Goal: Task Accomplishment & Management: Manage account settings

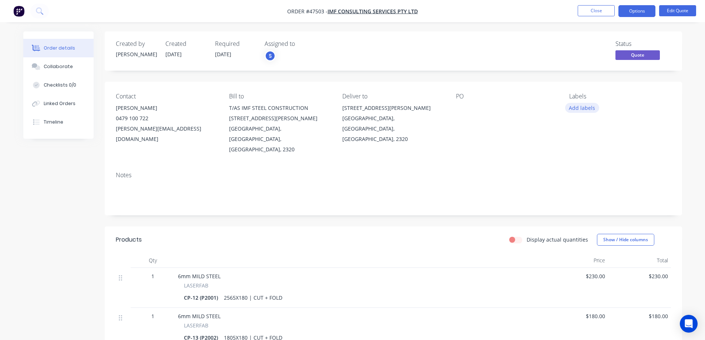
click at [590, 105] on button "Add labels" at bounding box center [582, 108] width 34 height 10
click at [600, 10] on button "Close" at bounding box center [596, 10] width 37 height 11
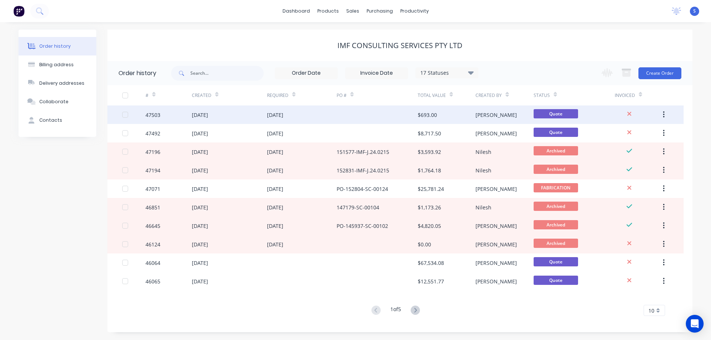
click at [335, 116] on div "[DATE]" at bounding box center [302, 114] width 70 height 19
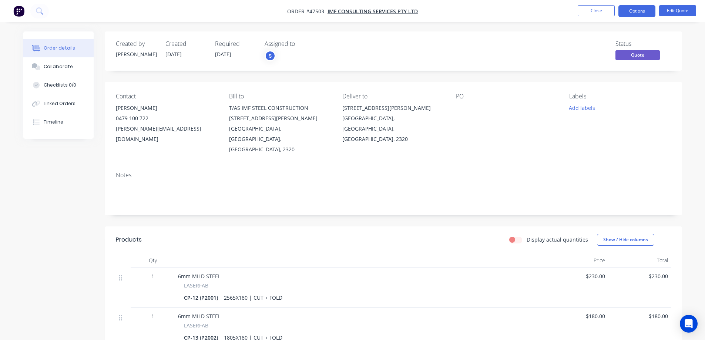
click at [630, 4] on nav "Order #47503 - IMF CONSULTING SERVICES Pty Ltd Close Options Edit Quote" at bounding box center [352, 11] width 705 height 22
click at [630, 7] on button "Options" at bounding box center [636, 11] width 37 height 12
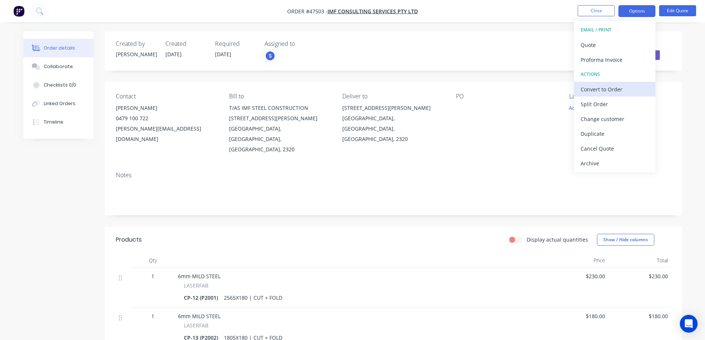
click at [613, 87] on div "Convert to Order" at bounding box center [615, 89] width 68 height 11
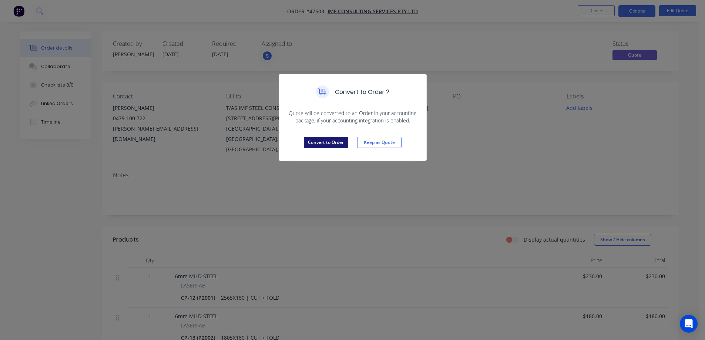
click at [325, 143] on button "Convert to Order" at bounding box center [326, 142] width 44 height 11
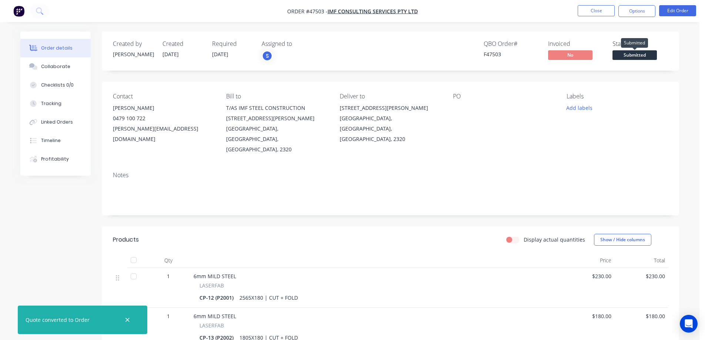
click at [637, 56] on span "Submitted" at bounding box center [634, 54] width 44 height 9
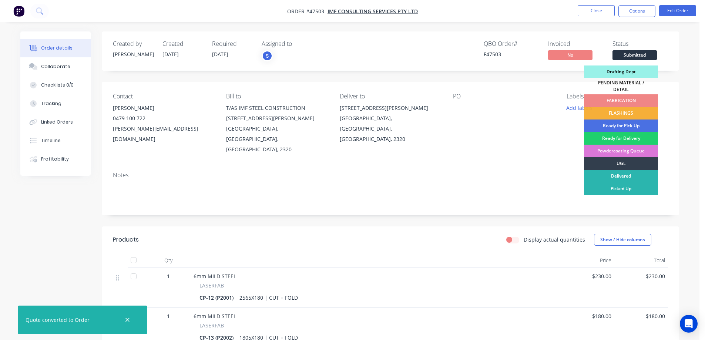
click at [628, 71] on div "Drafting Dept" at bounding box center [621, 72] width 74 height 13
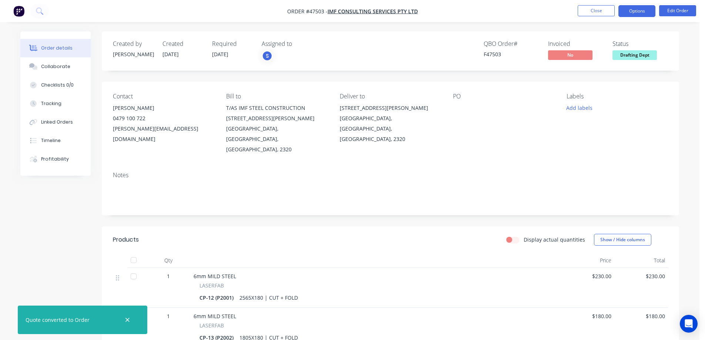
click at [634, 14] on button "Options" at bounding box center [636, 11] width 37 height 12
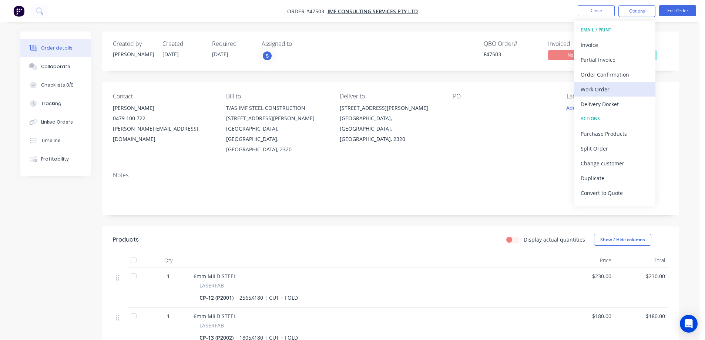
click at [602, 89] on div "Work Order" at bounding box center [615, 89] width 68 height 11
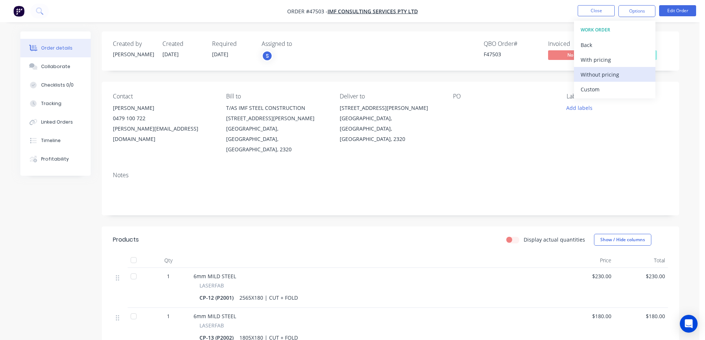
click at [606, 77] on div "Without pricing" at bounding box center [615, 74] width 68 height 11
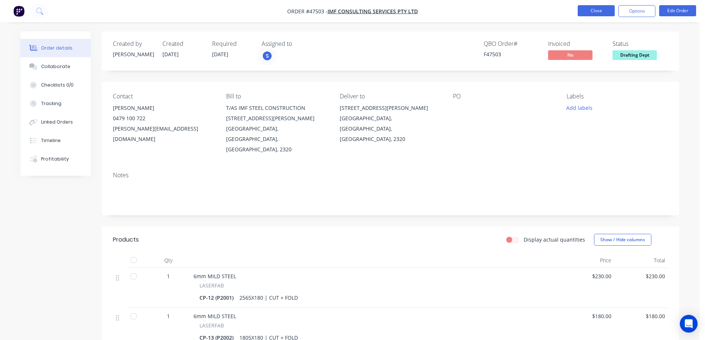
click at [603, 11] on button "Close" at bounding box center [596, 10] width 37 height 11
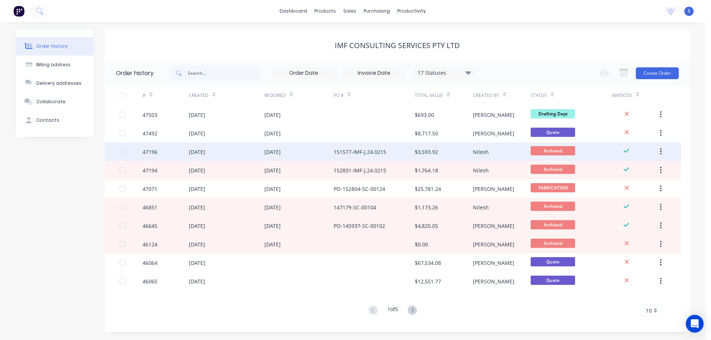
click at [454, 152] on div "$3,593.92" at bounding box center [444, 151] width 58 height 19
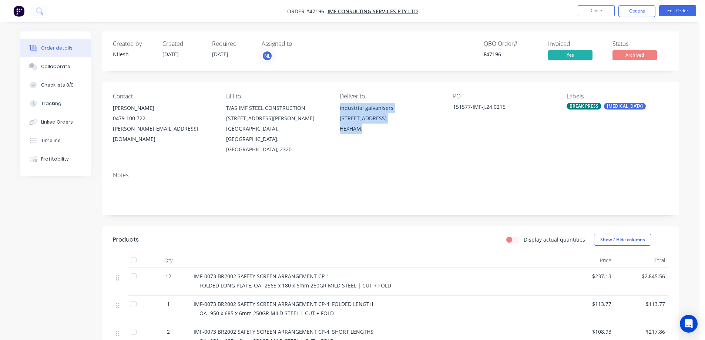
drag, startPoint x: 365, startPoint y: 120, endPoint x: 337, endPoint y: 107, distance: 30.5
click at [337, 107] on div "Contact [PERSON_NAME] [PHONE_NUMBER] [PERSON_NAME][EMAIL_ADDRESS][DOMAIN_NAME] …" at bounding box center [390, 124] width 577 height 84
copy div "industrial galvanisers [STREET_ADDRESS],"
click at [608, 14] on button "Close" at bounding box center [596, 10] width 37 height 11
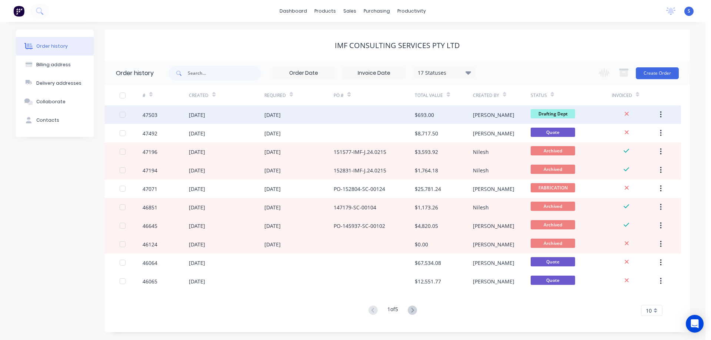
click at [454, 120] on div "$693.00" at bounding box center [444, 114] width 58 height 19
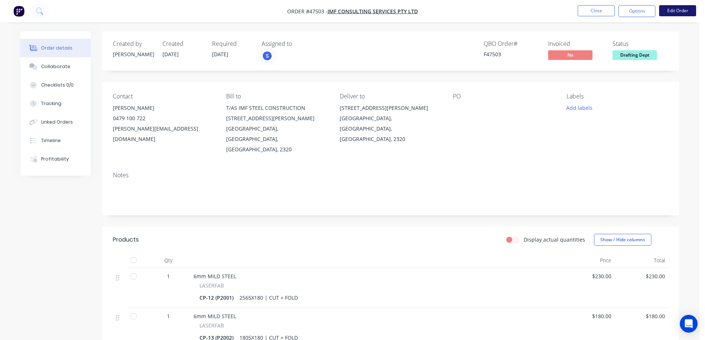
click at [675, 9] on button "Edit Order" at bounding box center [677, 10] width 37 height 11
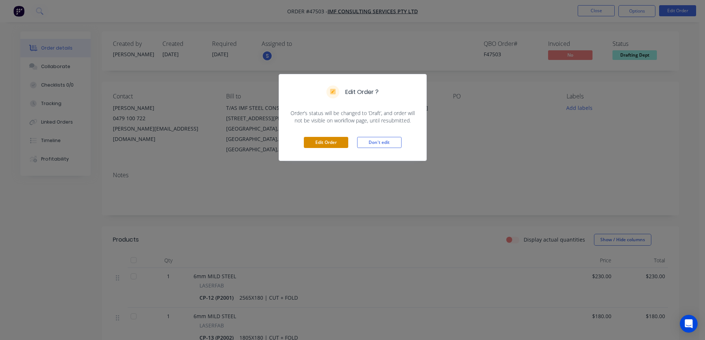
click at [345, 142] on button "Edit Order" at bounding box center [326, 142] width 44 height 11
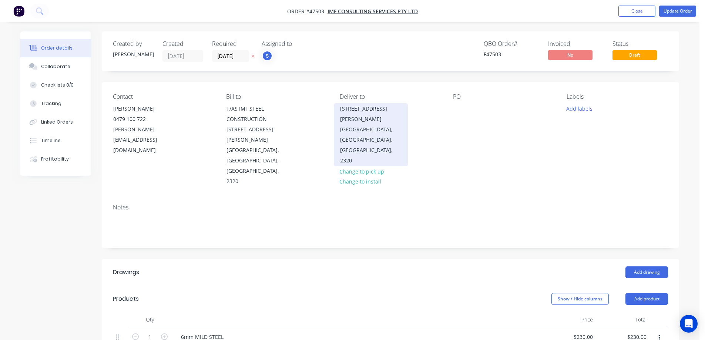
click at [364, 127] on div "[GEOGRAPHIC_DATA], [GEOGRAPHIC_DATA], [GEOGRAPHIC_DATA], 2320" at bounding box center [370, 144] width 61 height 41
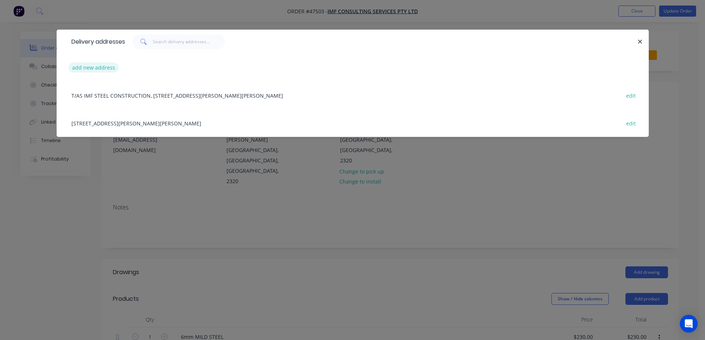
click at [97, 66] on button "add new address" at bounding box center [93, 68] width 51 height 10
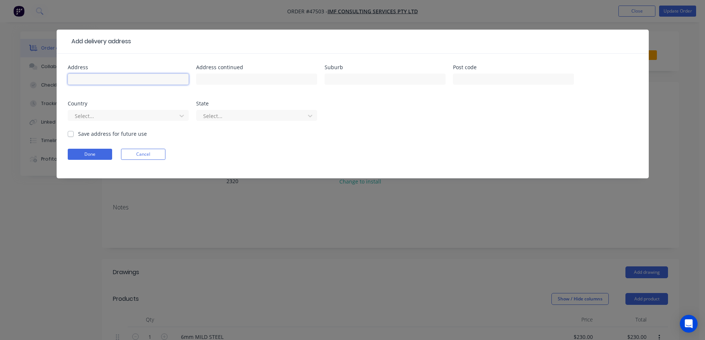
click at [106, 79] on input "text" at bounding box center [128, 79] width 121 height 11
paste input "industrial galvanisers [STREET_ADDRESS],"
type input "industrial galvanisers [STREET_ADDRESS],"
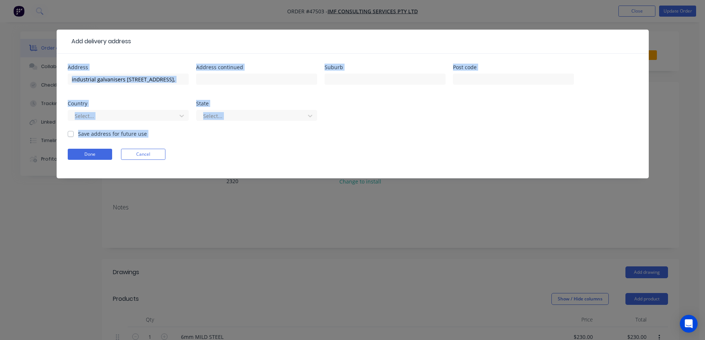
drag, startPoint x: 277, startPoint y: 38, endPoint x: 407, endPoint y: 138, distance: 164.4
click at [435, 147] on div "Add delivery address Address industrial galvanisers [STREET_ADDRESS], Address c…" at bounding box center [353, 104] width 592 height 149
click at [93, 155] on button "Done" at bounding box center [90, 154] width 44 height 11
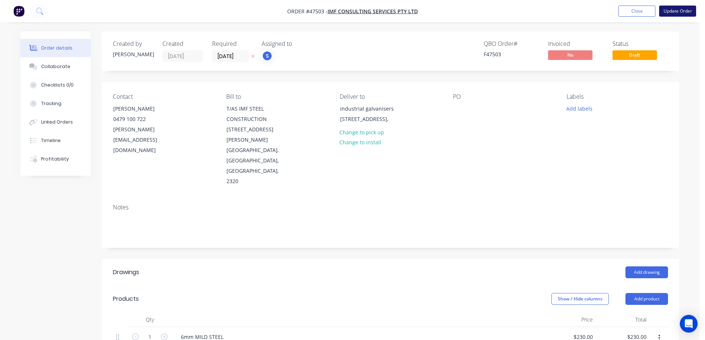
click at [687, 8] on button "Update Order" at bounding box center [677, 11] width 37 height 11
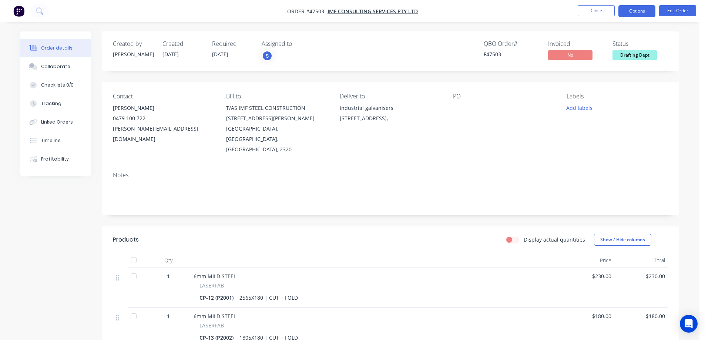
click at [643, 9] on button "Options" at bounding box center [636, 11] width 37 height 12
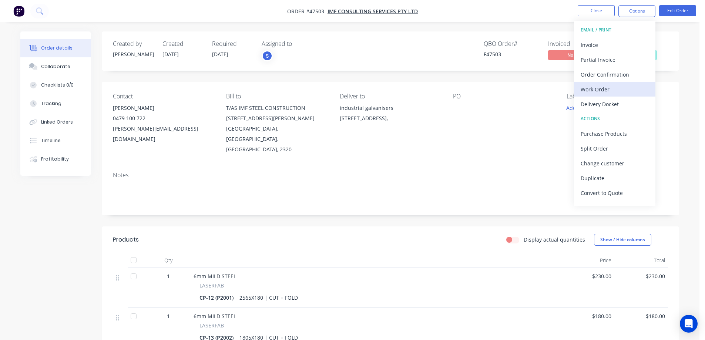
click at [597, 88] on div "Work Order" at bounding box center [615, 89] width 68 height 11
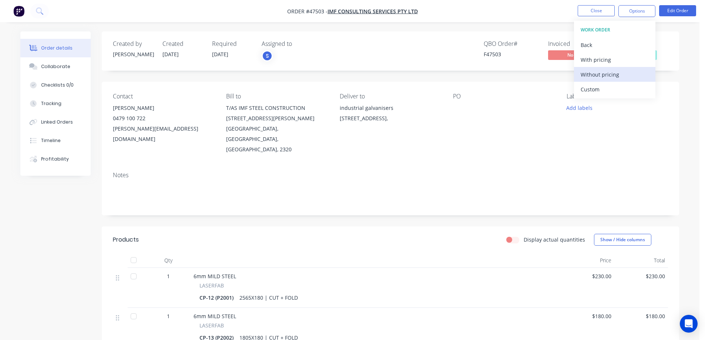
click at [598, 71] on div "Without pricing" at bounding box center [615, 74] width 68 height 11
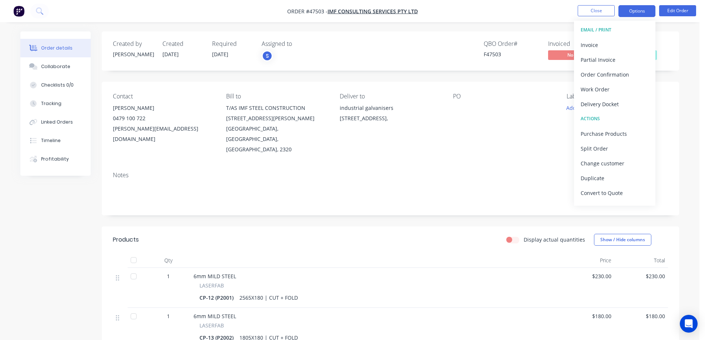
click at [645, 13] on button "Options" at bounding box center [636, 11] width 37 height 12
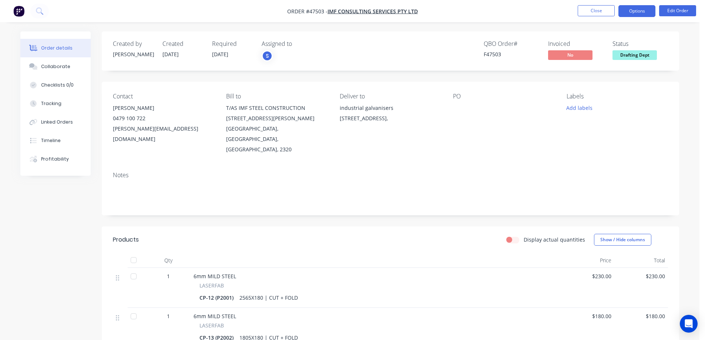
click at [646, 13] on button "Options" at bounding box center [636, 11] width 37 height 12
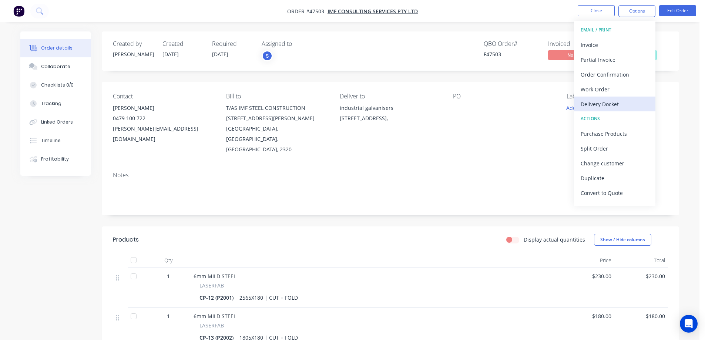
click at [598, 100] on div "Delivery Docket" at bounding box center [615, 104] width 68 height 11
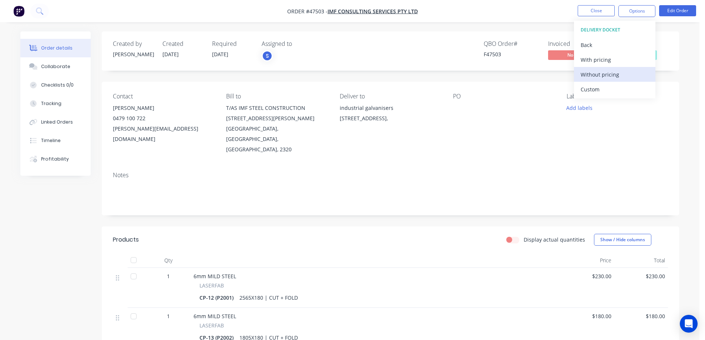
click at [600, 76] on div "Without pricing" at bounding box center [615, 74] width 68 height 11
